Goal: Task Accomplishment & Management: Manage account settings

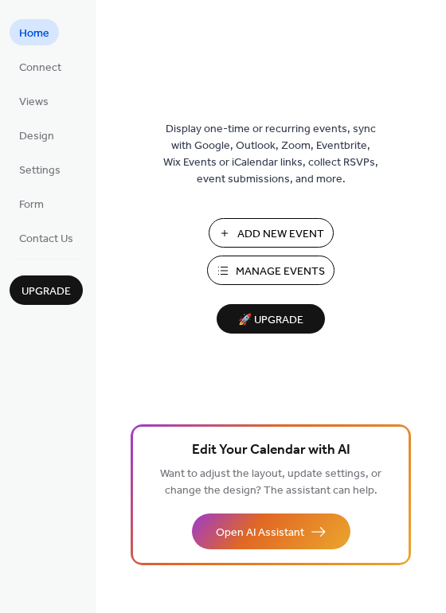
click at [272, 269] on span "Manage Events" at bounding box center [280, 272] width 89 height 17
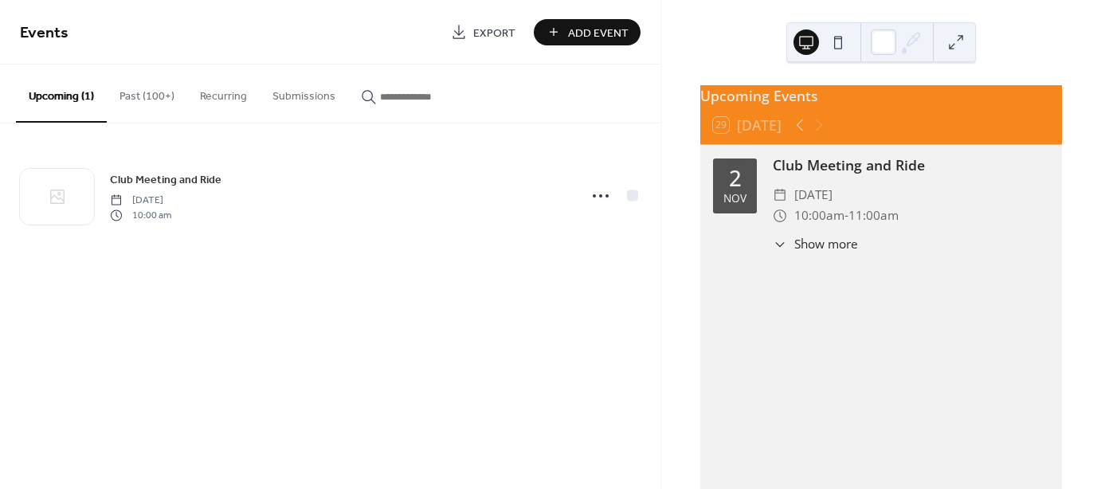
click at [137, 95] on button "Past (100+)" at bounding box center [147, 93] width 80 height 57
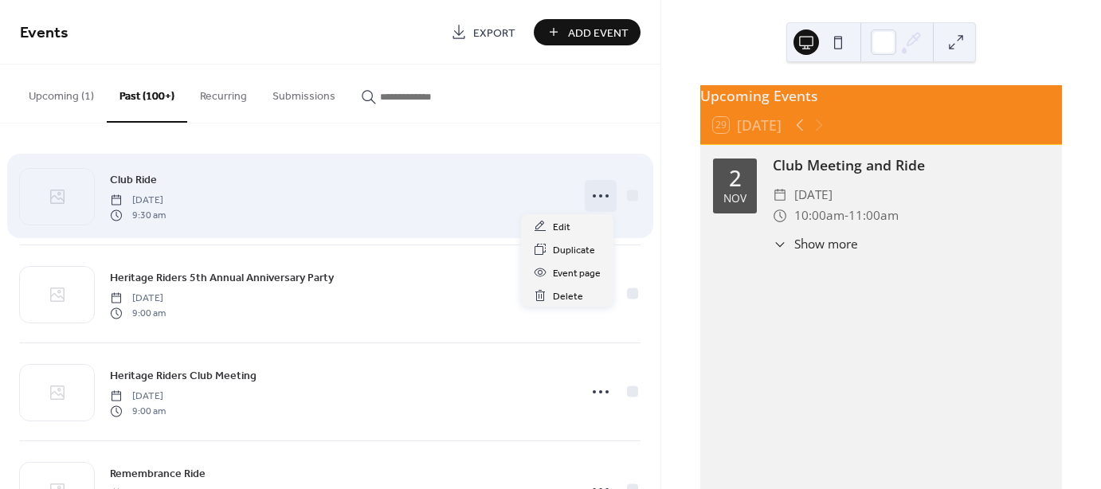
click at [605, 196] on circle at bounding box center [606, 195] width 3 height 3
click at [166, 194] on span "[DATE]" at bounding box center [138, 201] width 56 height 14
click at [602, 197] on icon at bounding box center [600, 195] width 25 height 25
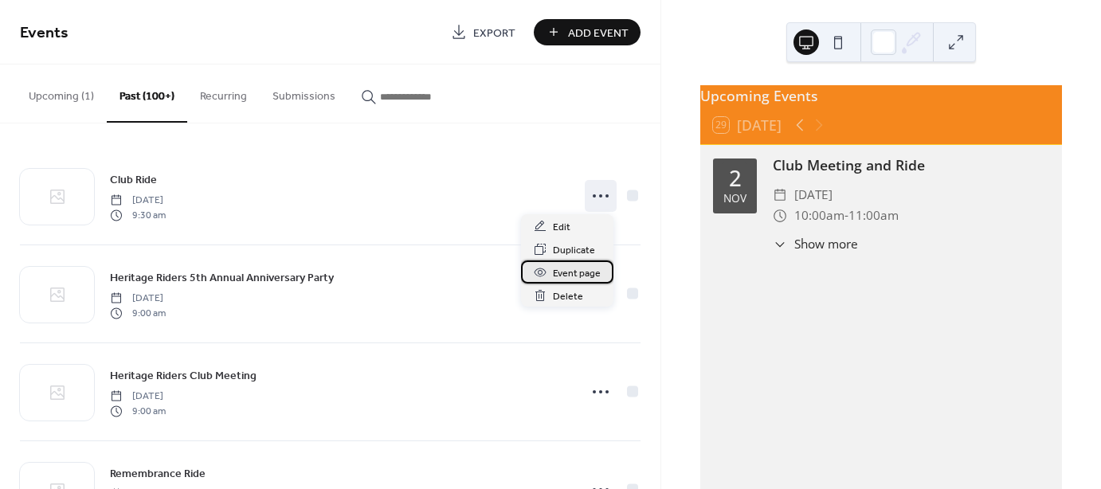
click at [577, 277] on span "Event page" at bounding box center [577, 273] width 48 height 17
